Goal: Check status

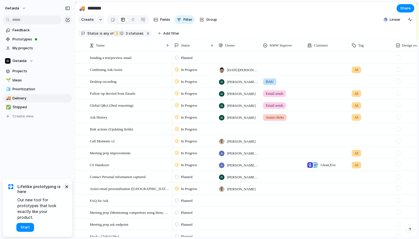
click at [66, 190] on button "×" at bounding box center [66, 186] width 7 height 7
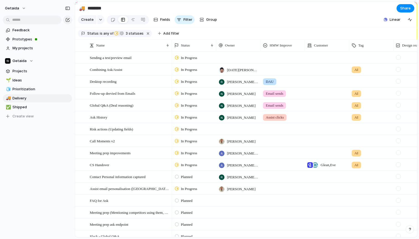
click at [271, 83] on span "DAU" at bounding box center [270, 82] width 8 height 6
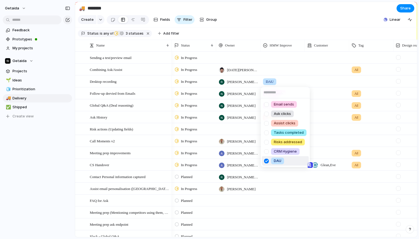
click at [22, 167] on div "Email sends Ask clicks Assist clicks Tasks completed Risks addressed CRM Hygien…" at bounding box center [209, 119] width 419 height 239
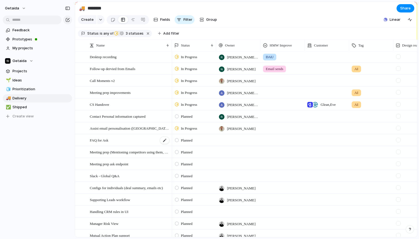
scroll to position [61, 0]
